Goal: Information Seeking & Learning: Find specific fact

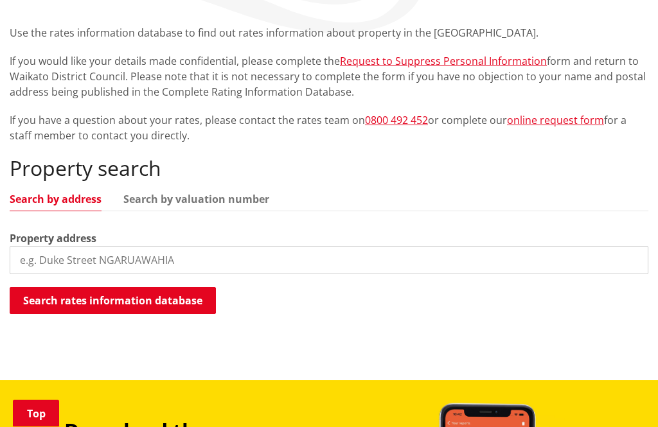
scroll to position [241, 0]
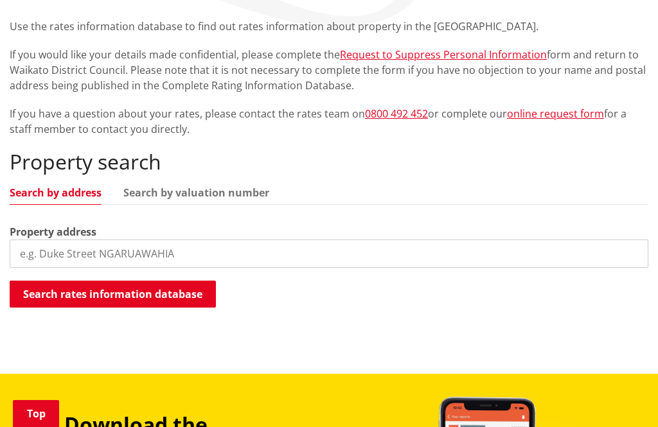
click at [35, 256] on input "search" at bounding box center [329, 254] width 638 height 28
click at [33, 247] on input "search" at bounding box center [329, 254] width 638 height 28
paste input "[STREET_ADDRESS][PERSON_NAME]"
click at [76, 291] on button "Search rates information database" at bounding box center [113, 294] width 206 height 27
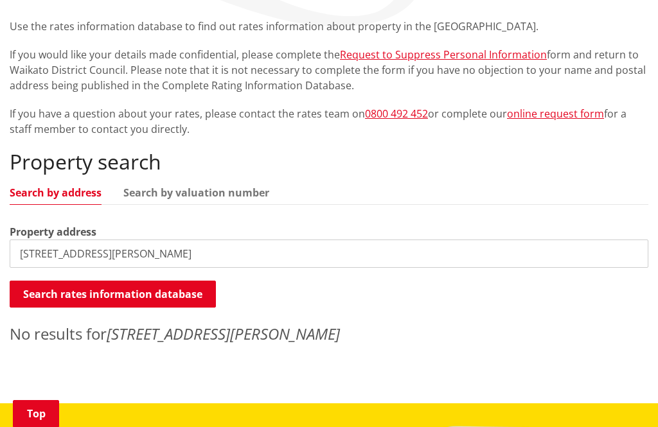
click at [186, 250] on input "[STREET_ADDRESS][PERSON_NAME]" at bounding box center [329, 254] width 638 height 28
type input "[STREET_ADDRESS][PERSON_NAME]"
click at [87, 288] on button "Search rates information database" at bounding box center [113, 294] width 206 height 27
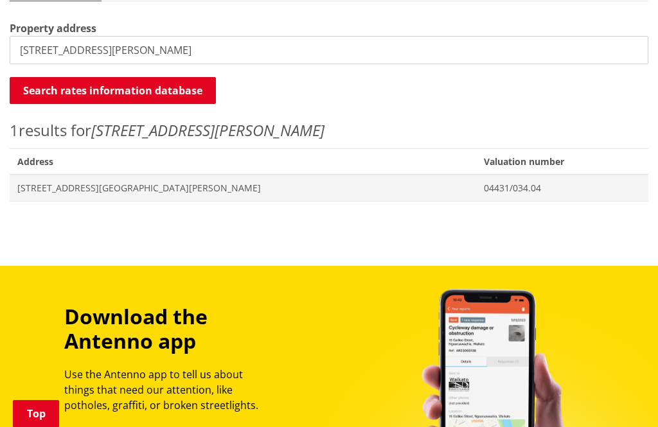
scroll to position [445, 0]
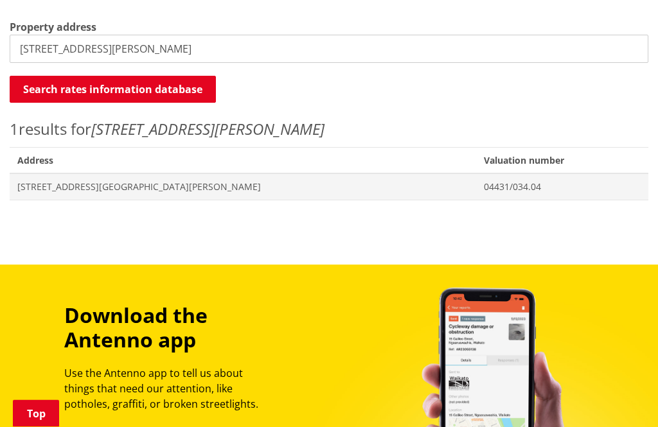
click at [65, 183] on span "[STREET_ADDRESS][GEOGRAPHIC_DATA][PERSON_NAME]" at bounding box center [242, 187] width 451 height 13
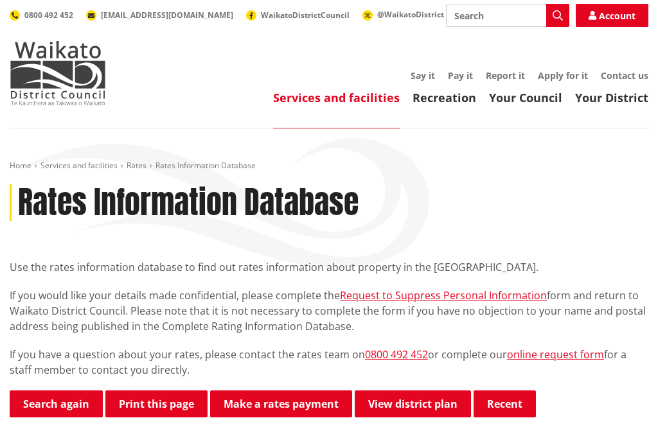
click at [513, 4] on input "Search" at bounding box center [507, 15] width 123 height 23
